Goal: Find specific page/section: Find specific page/section

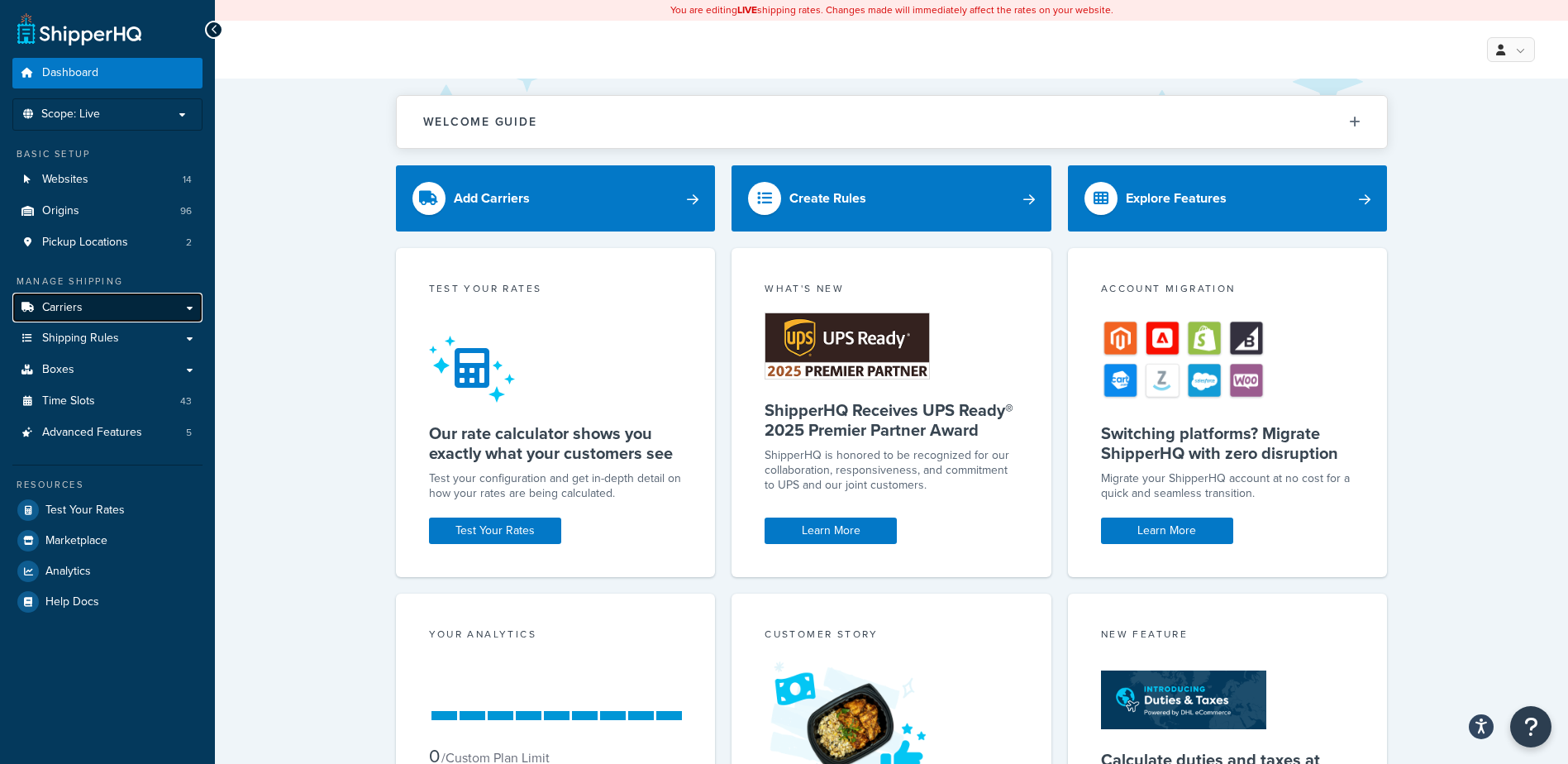
click at [94, 312] on link "Carriers" at bounding box center [107, 308] width 190 height 30
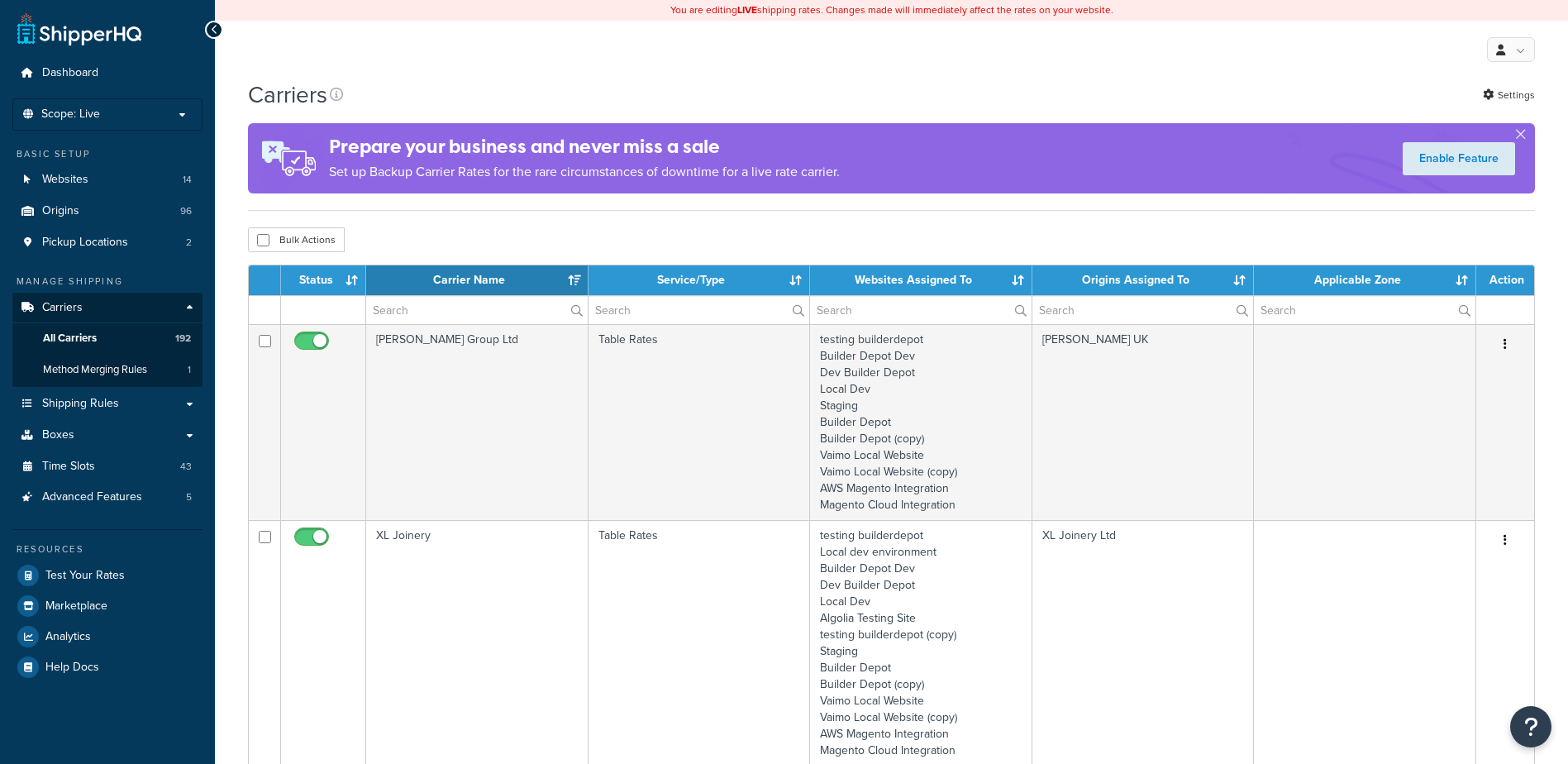
select select "15"
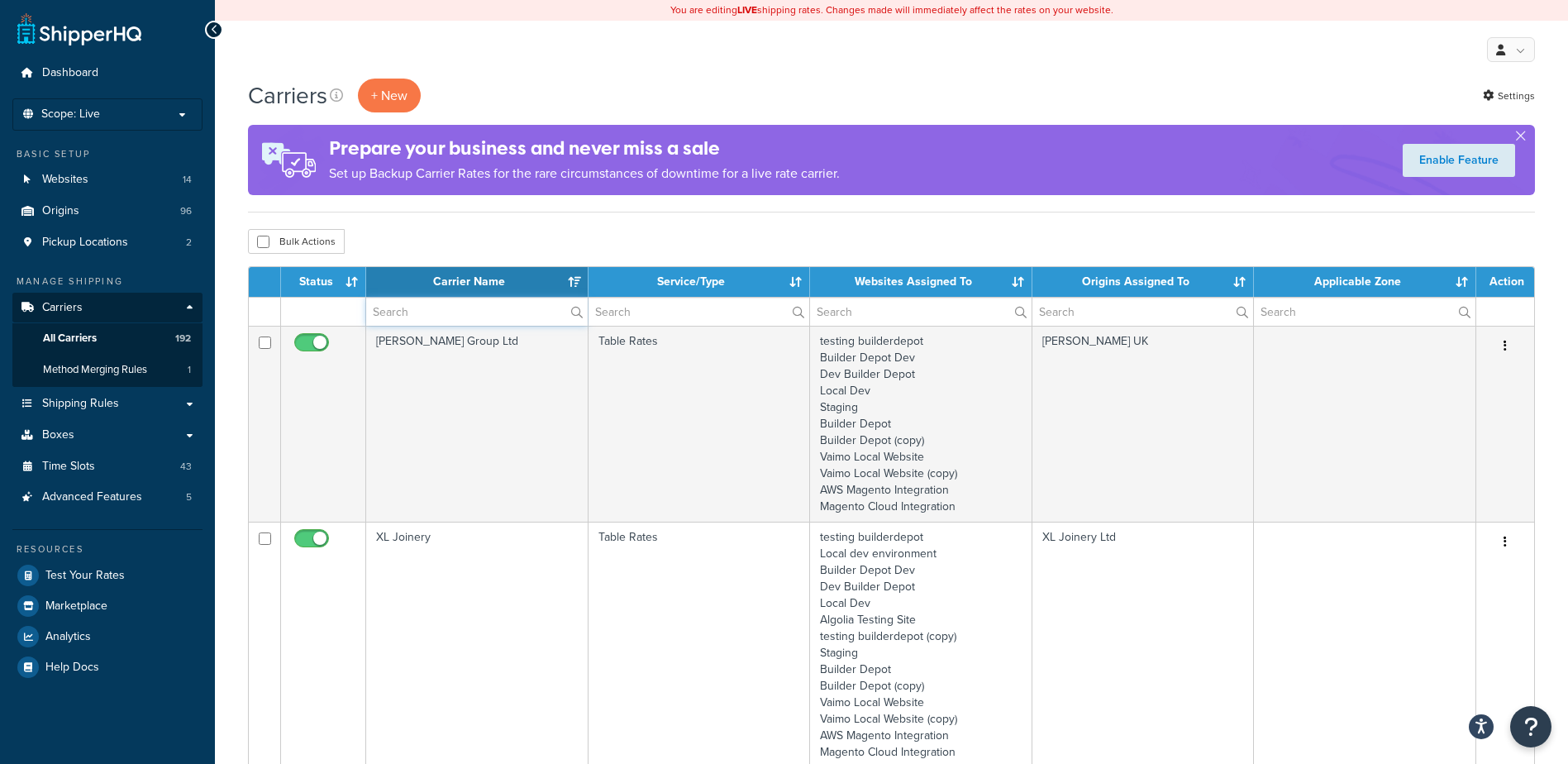
click at [392, 307] on input "text" at bounding box center [477, 311] width 221 height 29
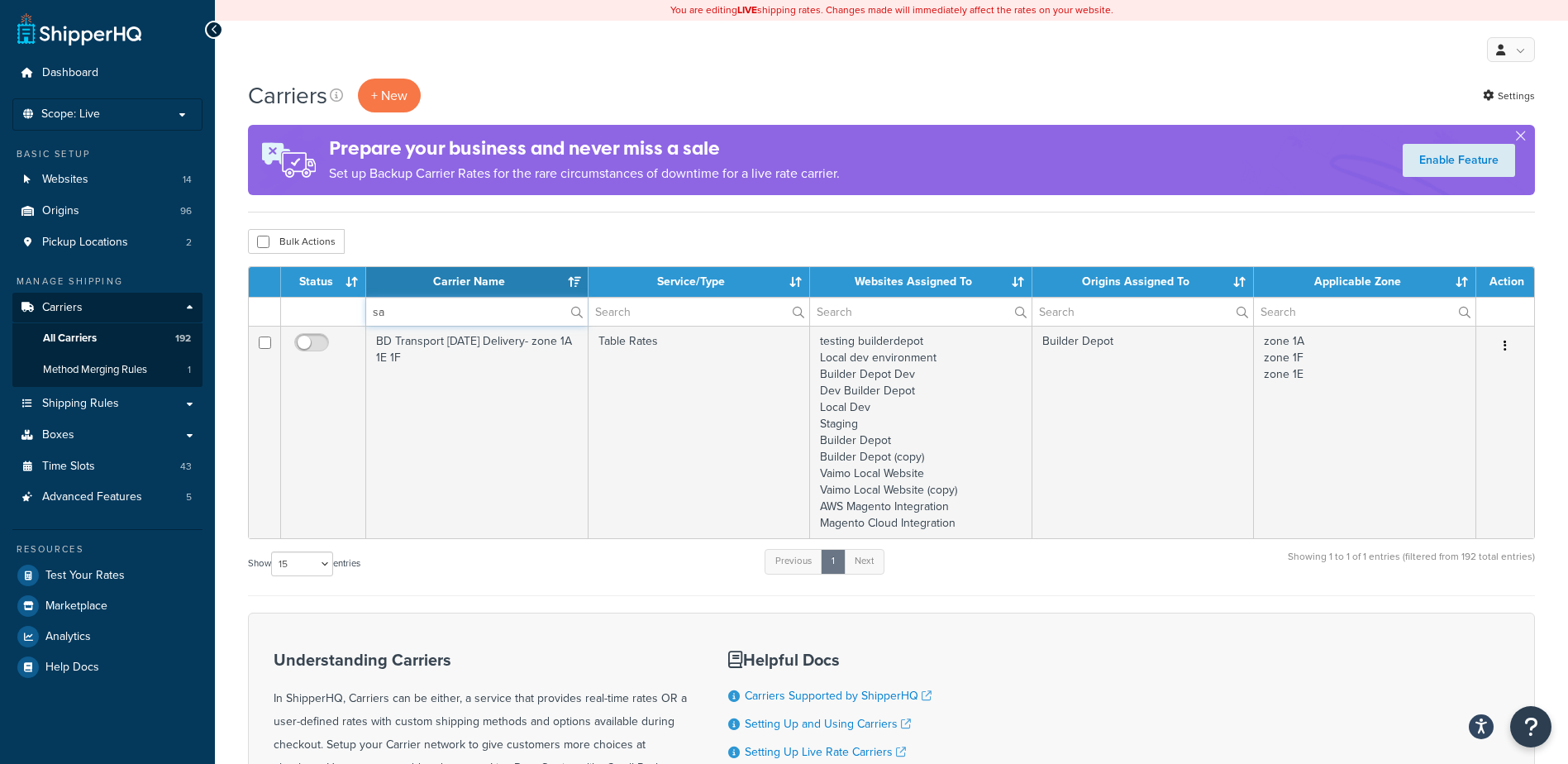
type input "s"
